Goal: Find specific page/section

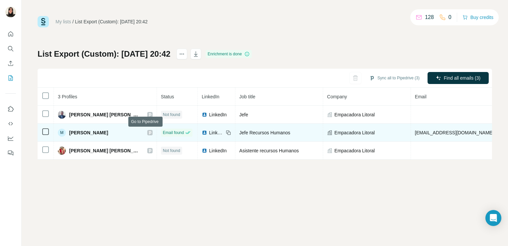
click at [148, 130] on icon at bounding box center [150, 132] width 4 height 5
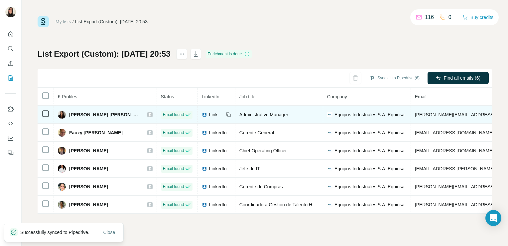
click at [148, 115] on icon at bounding box center [150, 114] width 4 height 5
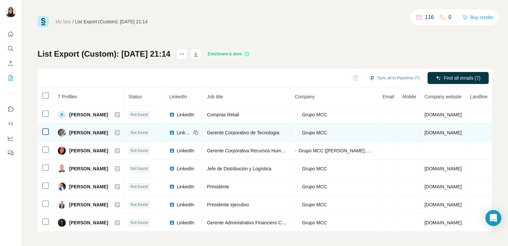
click at [120, 131] on div at bounding box center [117, 132] width 5 height 5
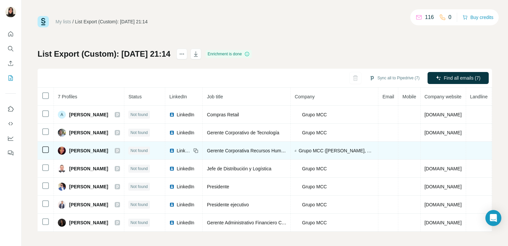
click at [119, 151] on icon at bounding box center [117, 150] width 4 height 5
